Goal: Transaction & Acquisition: Obtain resource

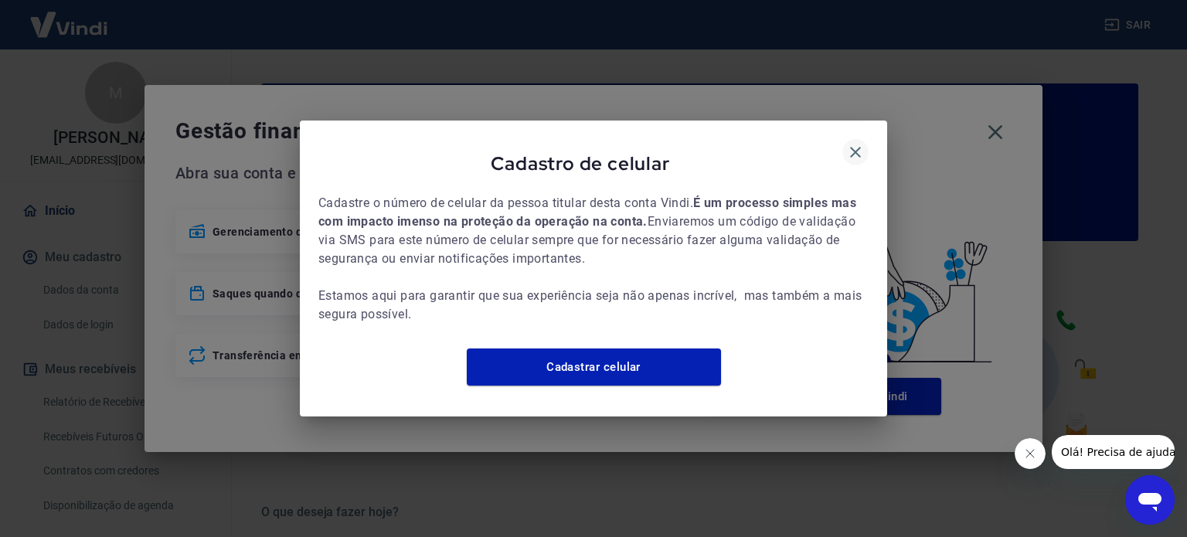
click at [852, 143] on icon "button" at bounding box center [855, 152] width 19 height 19
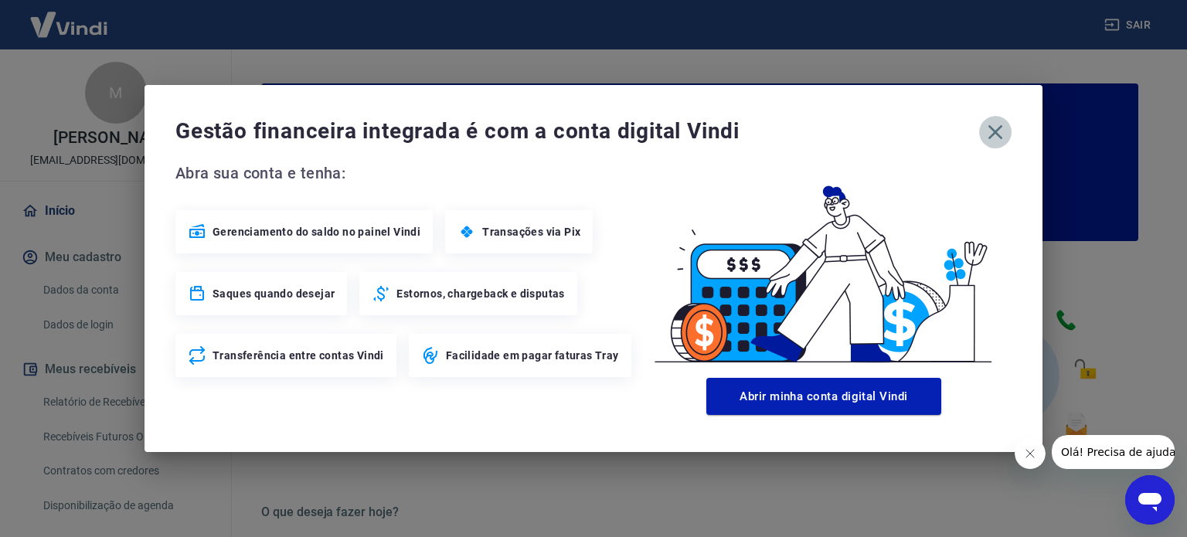
click at [1000, 133] on icon "button" at bounding box center [995, 132] width 25 height 25
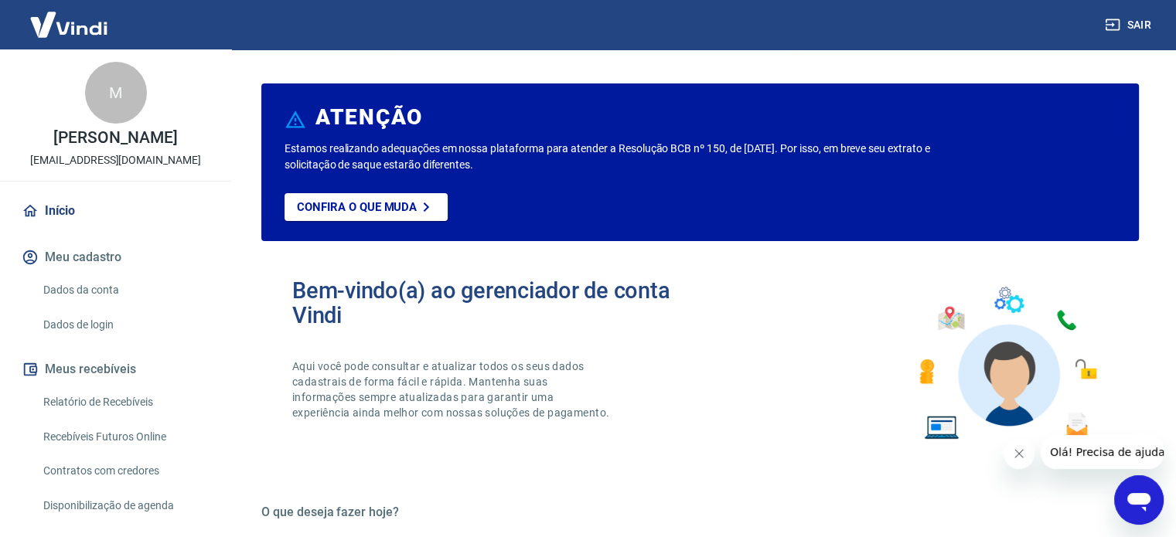
click at [138, 402] on link "Relatório de Recebíveis" at bounding box center [124, 403] width 175 height 32
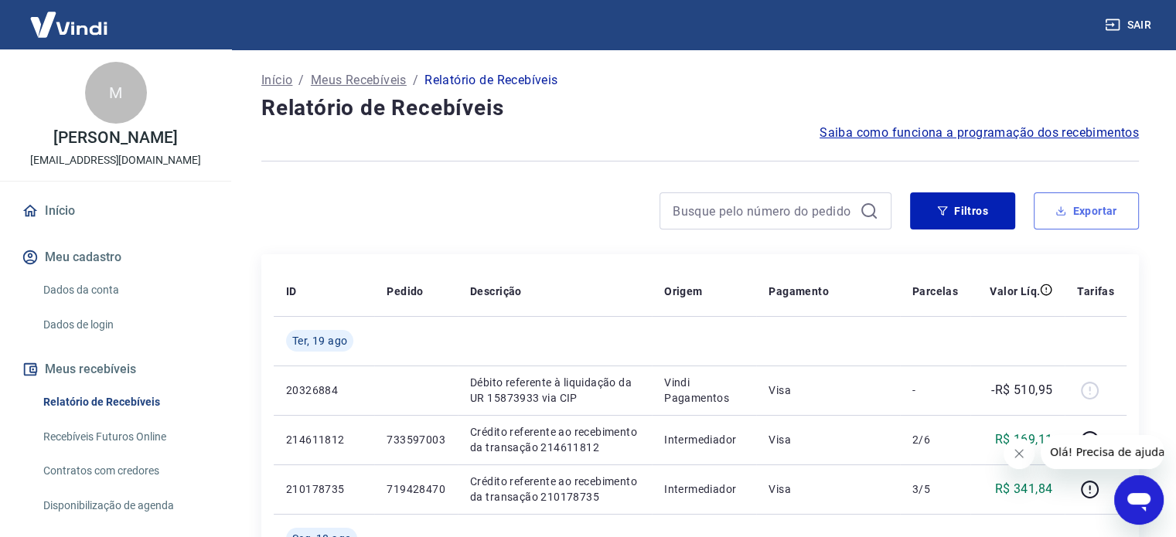
click at [1067, 210] on button "Exportar" at bounding box center [1086, 210] width 105 height 37
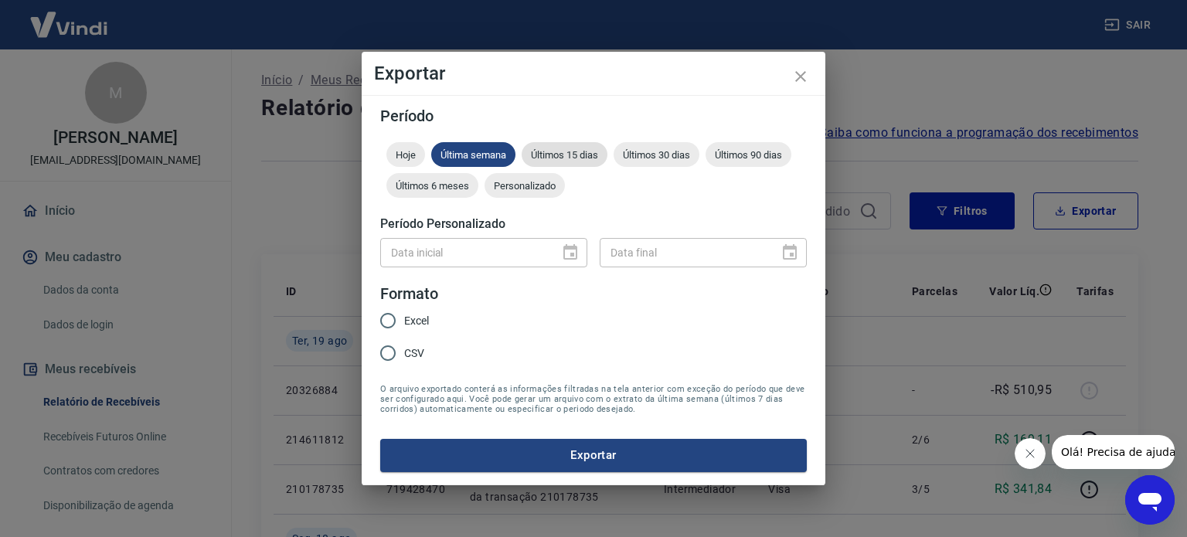
click at [597, 148] on div "Últimos 15 dias" at bounding box center [565, 154] width 86 height 25
click at [417, 315] on span "Excel" at bounding box center [416, 321] width 25 height 16
click at [404, 315] on input "Excel" at bounding box center [388, 321] width 32 height 32
radio input "true"
click at [587, 469] on button "Exportar" at bounding box center [593, 455] width 427 height 32
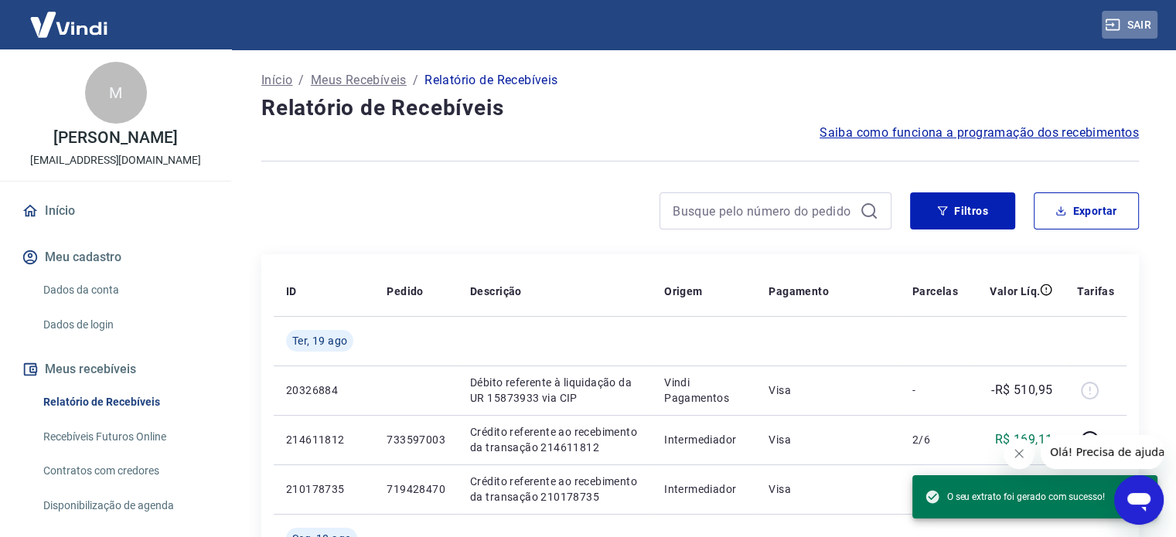
click at [1118, 18] on icon "button" at bounding box center [1112, 24] width 15 height 15
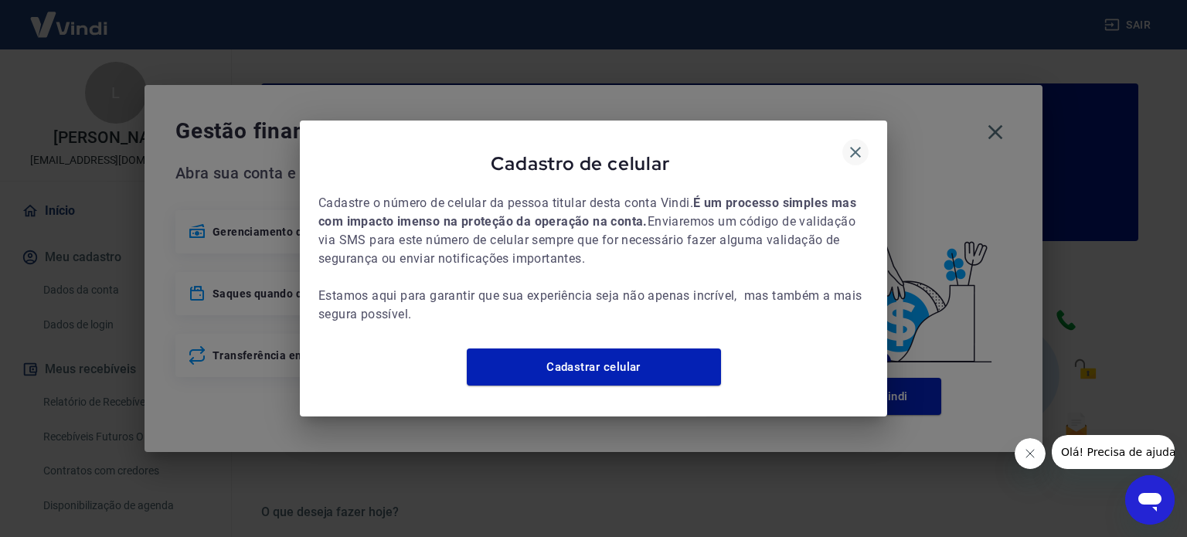
click at [853, 147] on icon "button" at bounding box center [855, 152] width 11 height 11
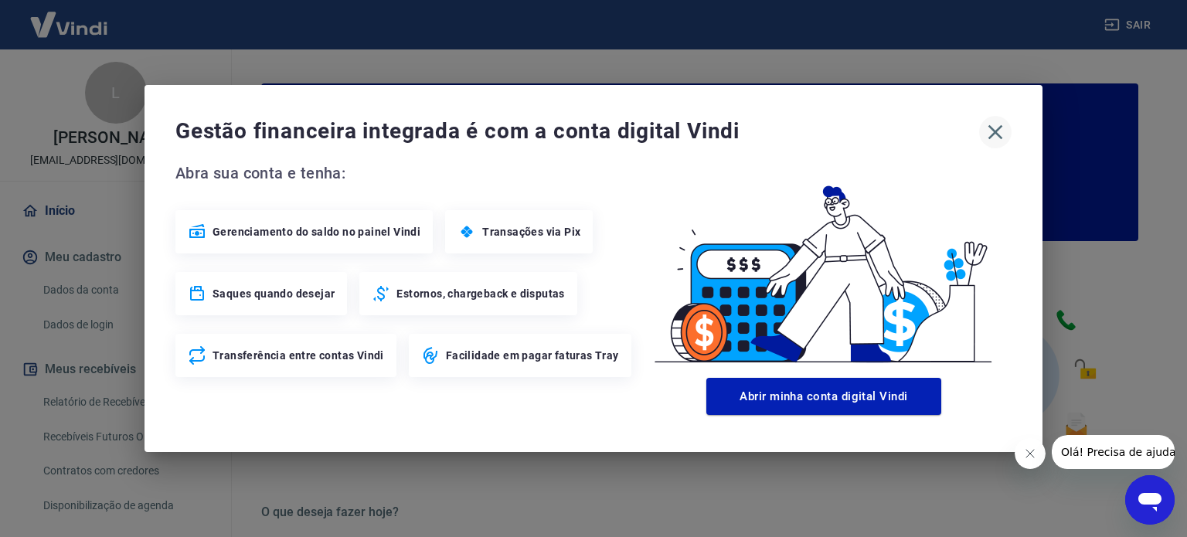
click at [988, 133] on icon "button" at bounding box center [995, 132] width 25 height 25
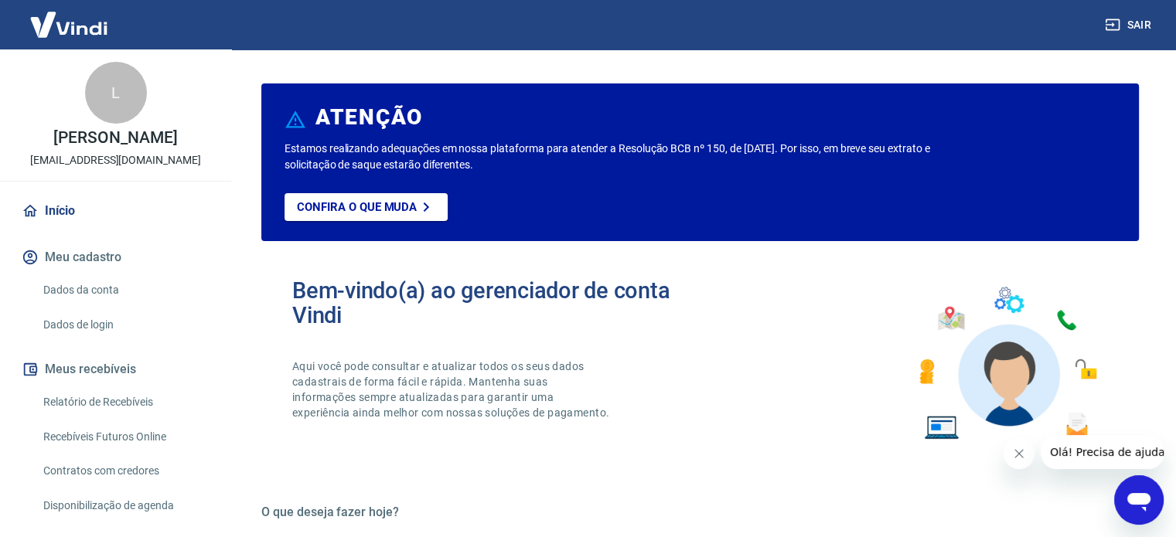
click at [121, 414] on link "Relatório de Recebíveis" at bounding box center [124, 403] width 175 height 32
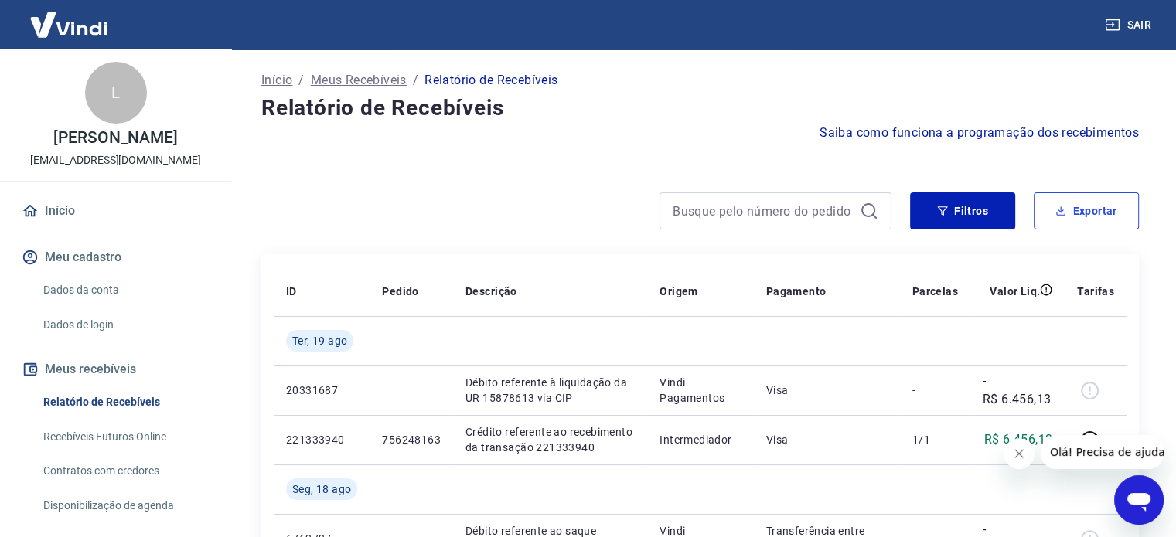
click at [1085, 210] on button "Exportar" at bounding box center [1086, 210] width 105 height 37
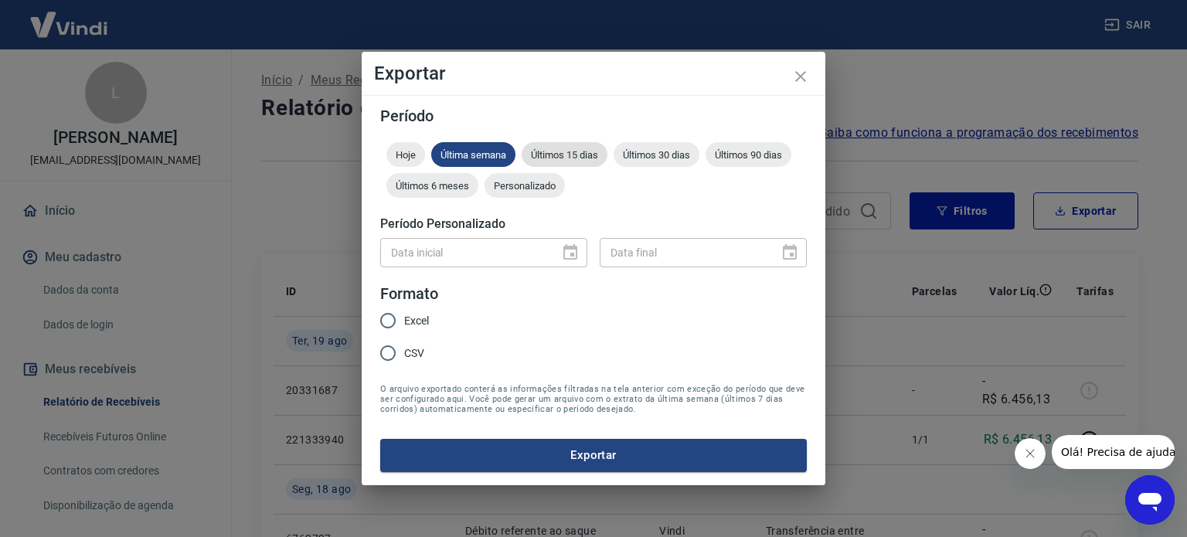
click at [588, 160] on span "Últimos 15 dias" at bounding box center [565, 155] width 86 height 12
click at [433, 312] on div "Excel CSV" at bounding box center [410, 338] width 61 height 67
click at [410, 321] on span "Excel" at bounding box center [416, 321] width 25 height 16
click at [404, 321] on input "Excel" at bounding box center [388, 321] width 32 height 32
radio input "true"
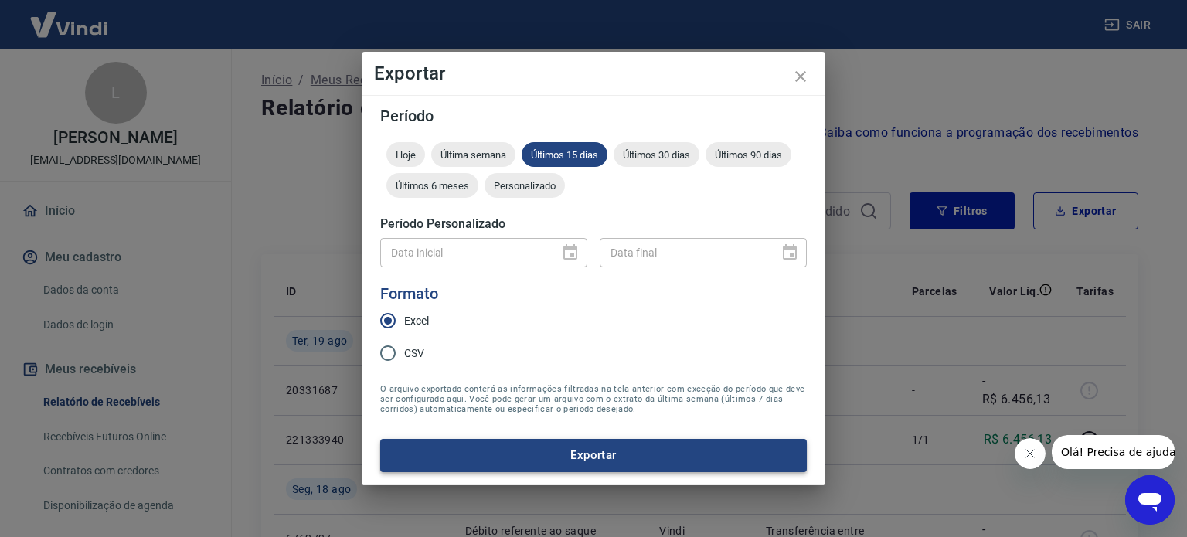
click at [544, 458] on button "Exportar" at bounding box center [593, 455] width 427 height 32
